Goal: Task Accomplishment & Management: Use online tool/utility

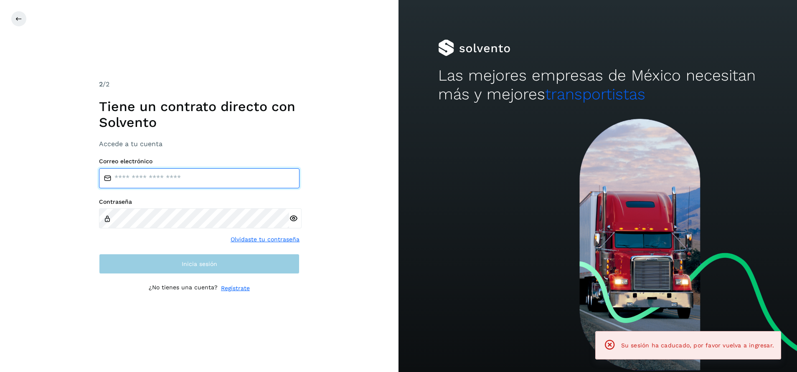
type input "**********"
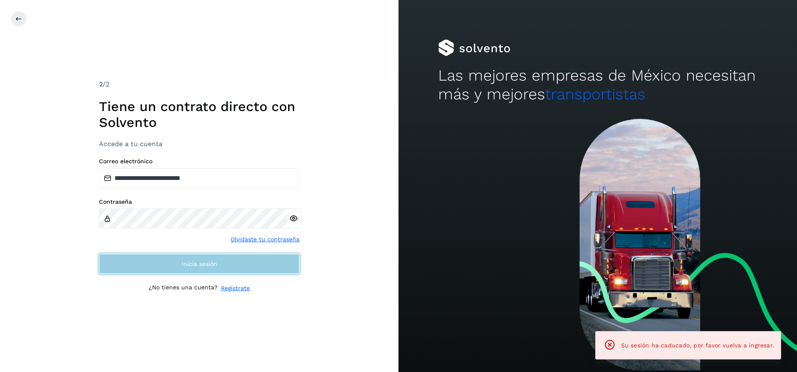
click at [274, 267] on button "Inicia sesión" at bounding box center [199, 264] width 200 height 20
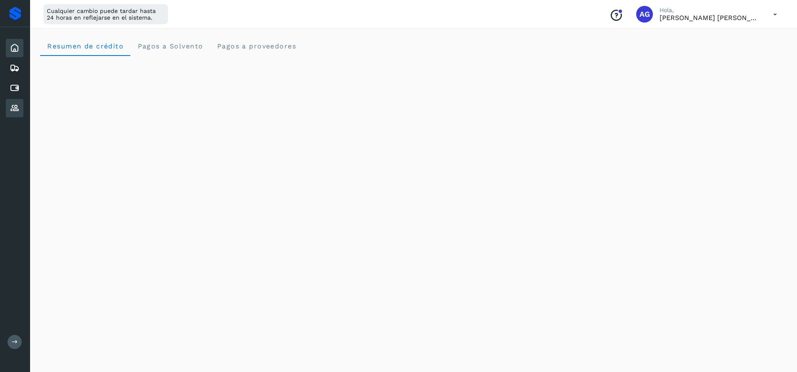
click at [17, 106] on icon at bounding box center [15, 108] width 10 height 10
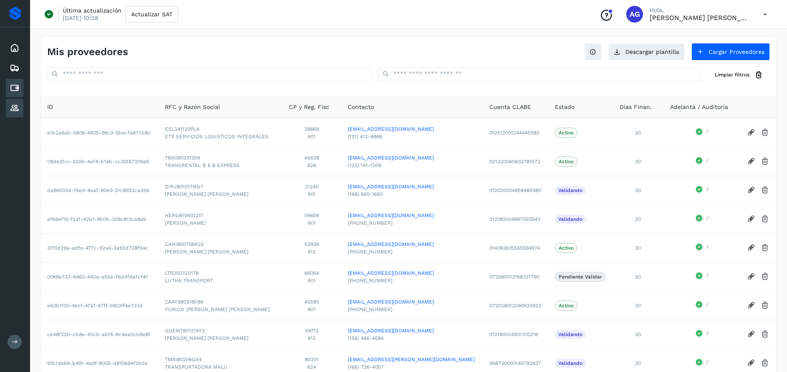
click at [18, 89] on icon at bounding box center [15, 88] width 10 height 10
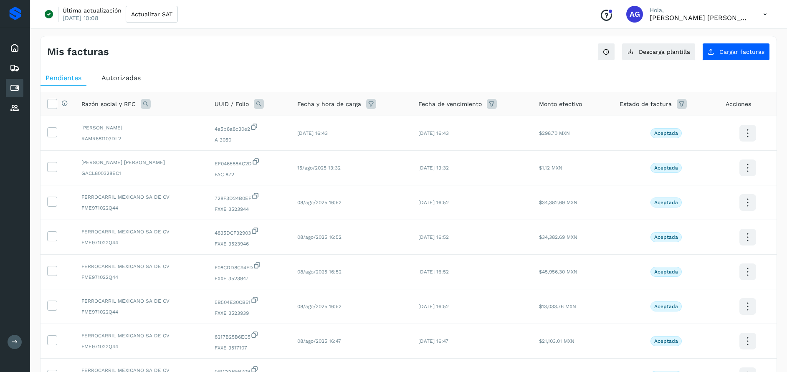
click at [149, 109] on div at bounding box center [146, 104] width 10 height 10
click at [147, 107] on icon at bounding box center [146, 104] width 10 height 10
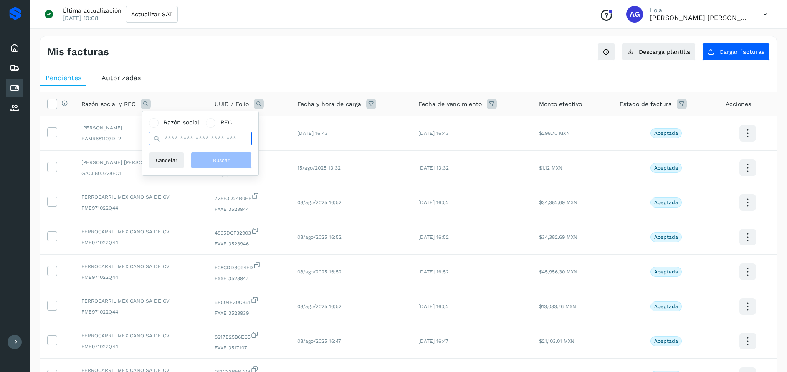
click at [192, 141] on input "text" at bounding box center [200, 138] width 103 height 13
type input "*"
